Goal: Check status: Check status

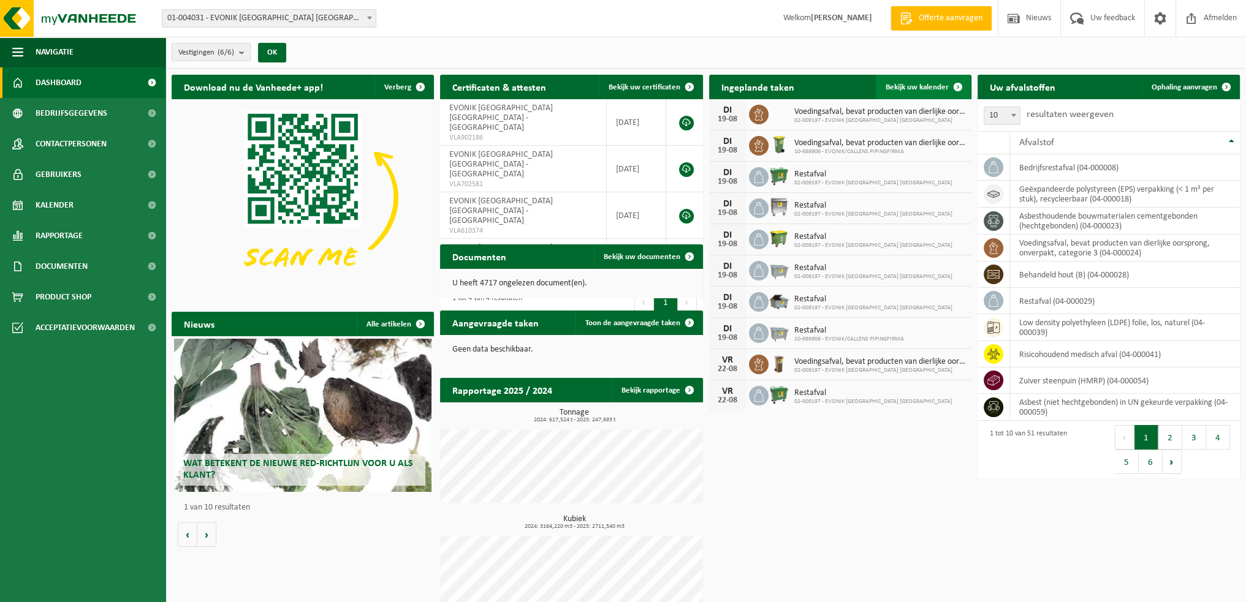
click at [944, 85] on span "Bekijk uw kalender" at bounding box center [916, 87] width 63 height 8
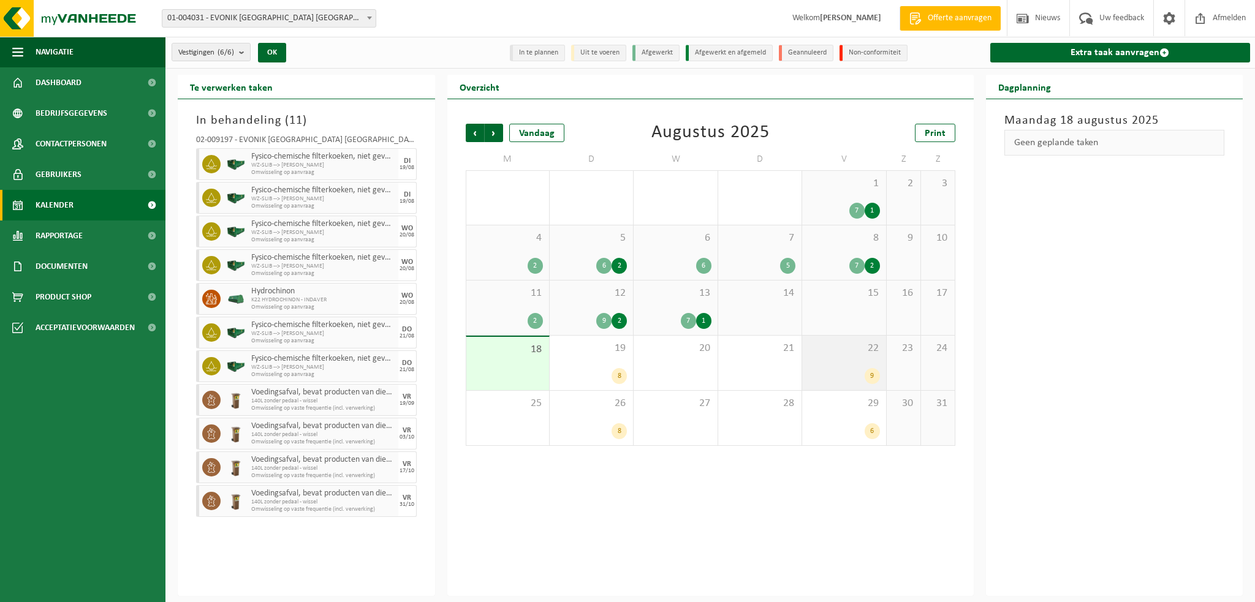
click at [873, 377] on div "9" at bounding box center [872, 376] width 15 height 16
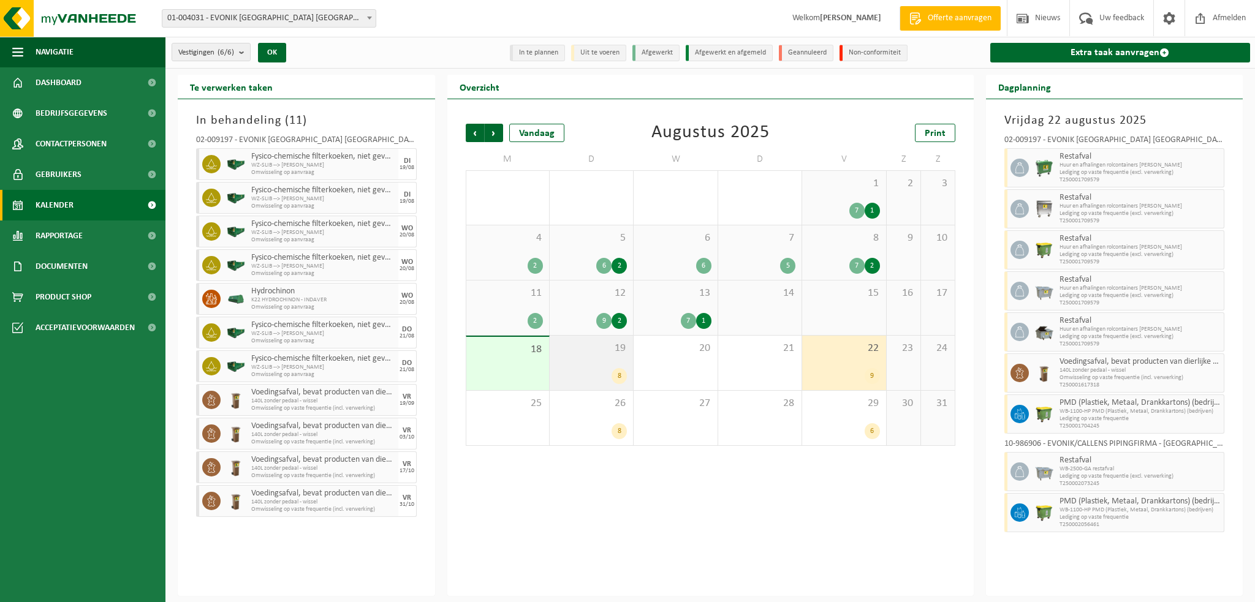
click at [615, 370] on div "8" at bounding box center [619, 376] width 15 height 16
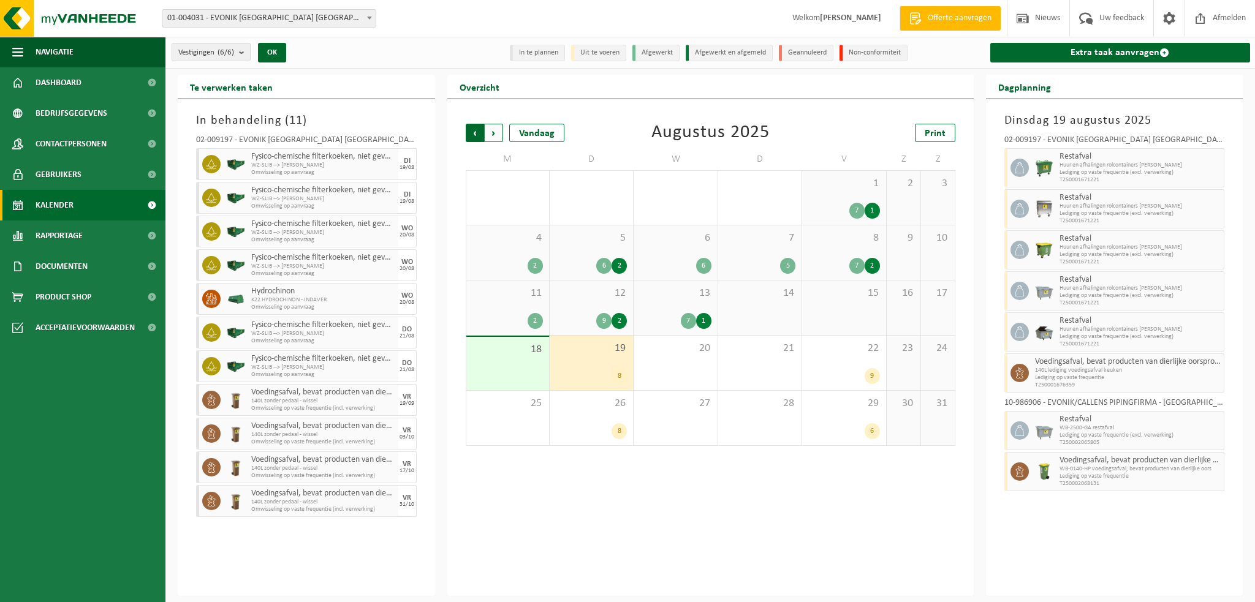
click at [496, 132] on span "Volgende" at bounding box center [494, 133] width 18 height 18
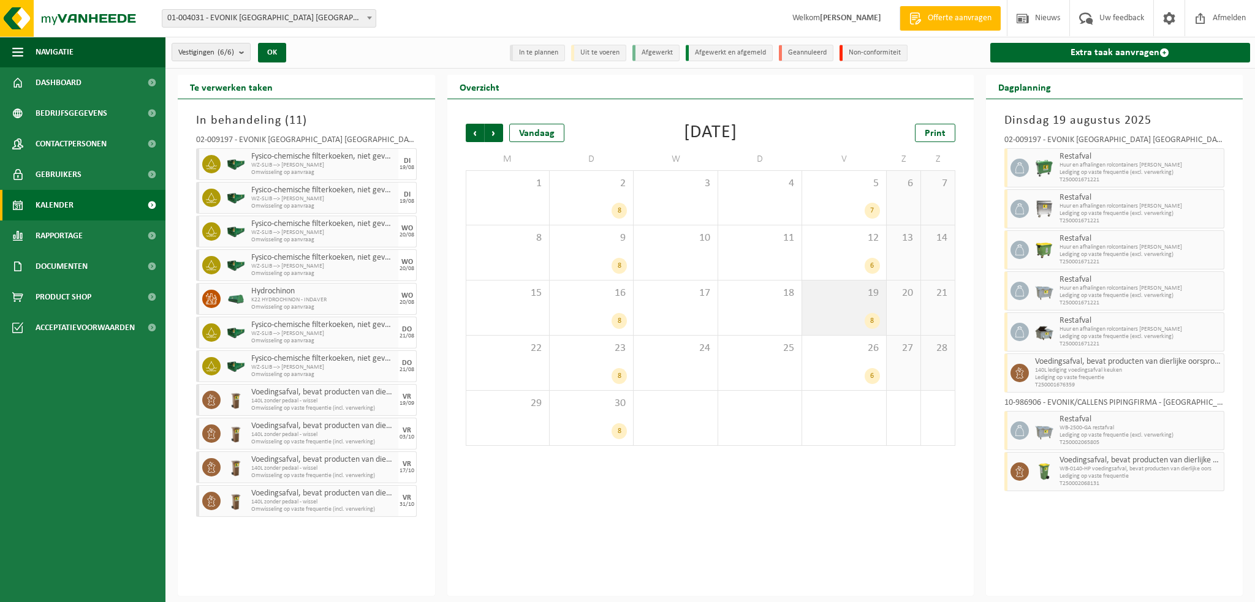
click at [872, 316] on div "8" at bounding box center [872, 321] width 15 height 16
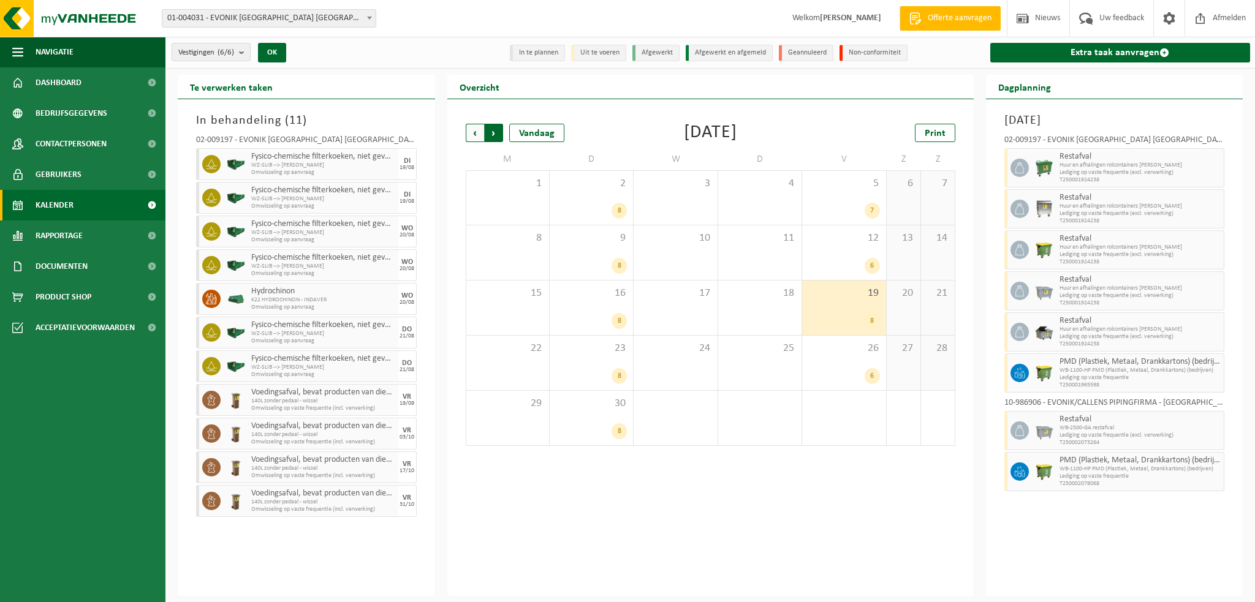
click at [473, 133] on span "Vorige" at bounding box center [475, 133] width 18 height 18
